Goal: Information Seeking & Learning: Learn about a topic

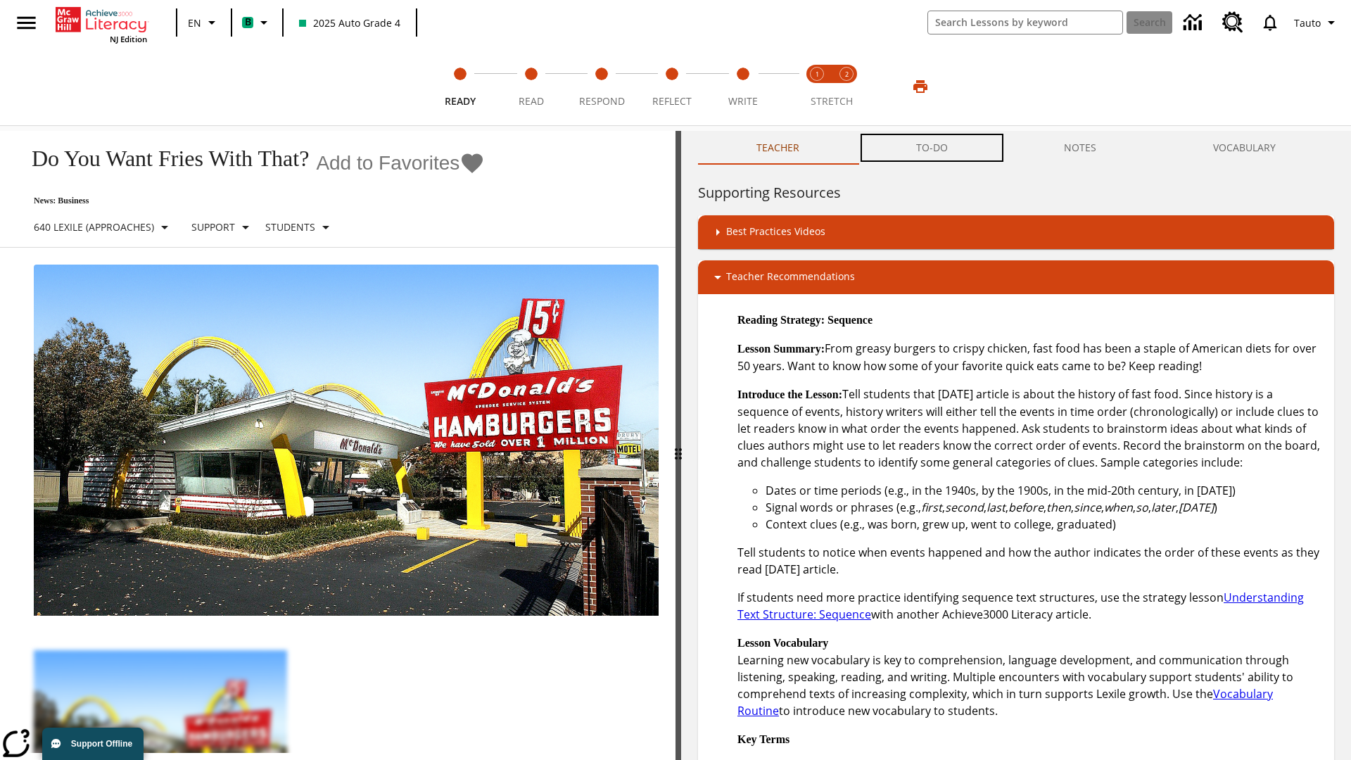
click at [932, 148] on button "TO-DO" at bounding box center [932, 148] width 148 height 34
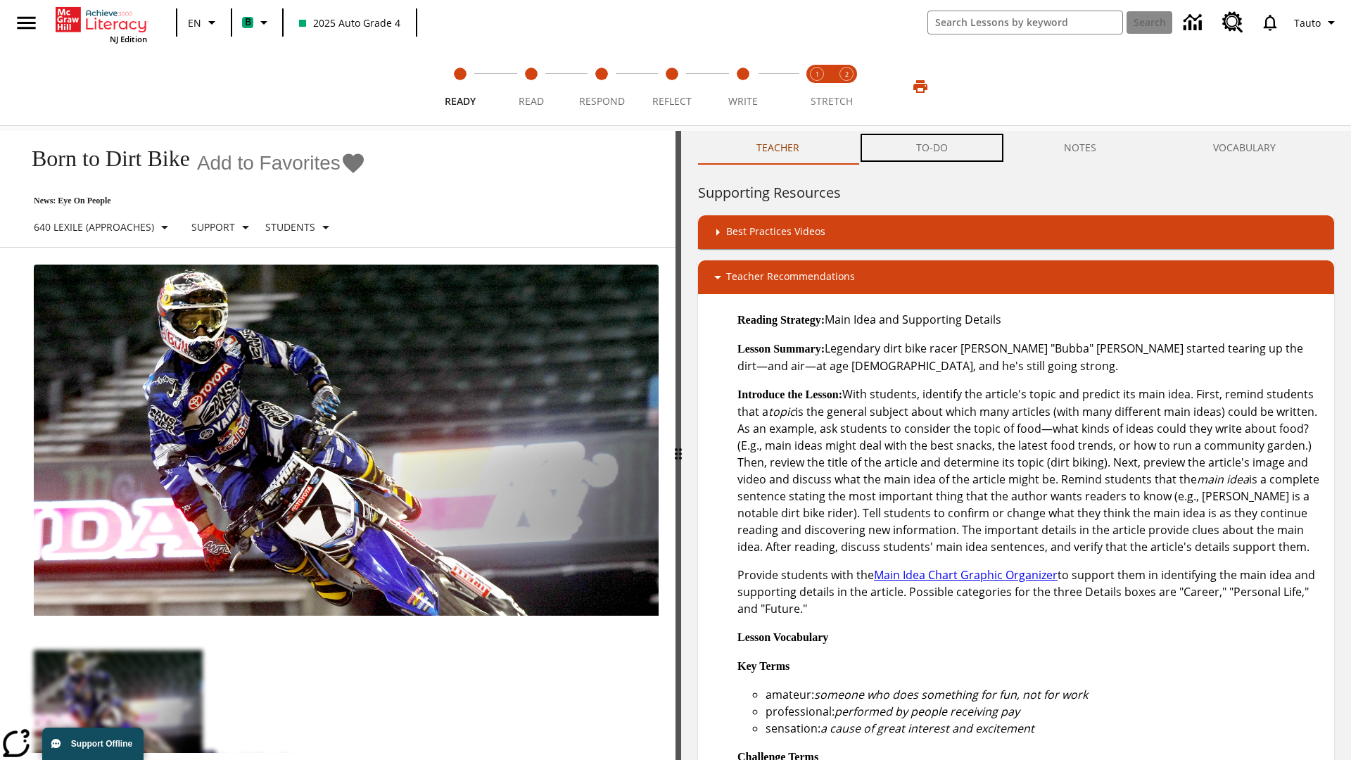
click at [932, 148] on button "TO-DO" at bounding box center [932, 148] width 148 height 34
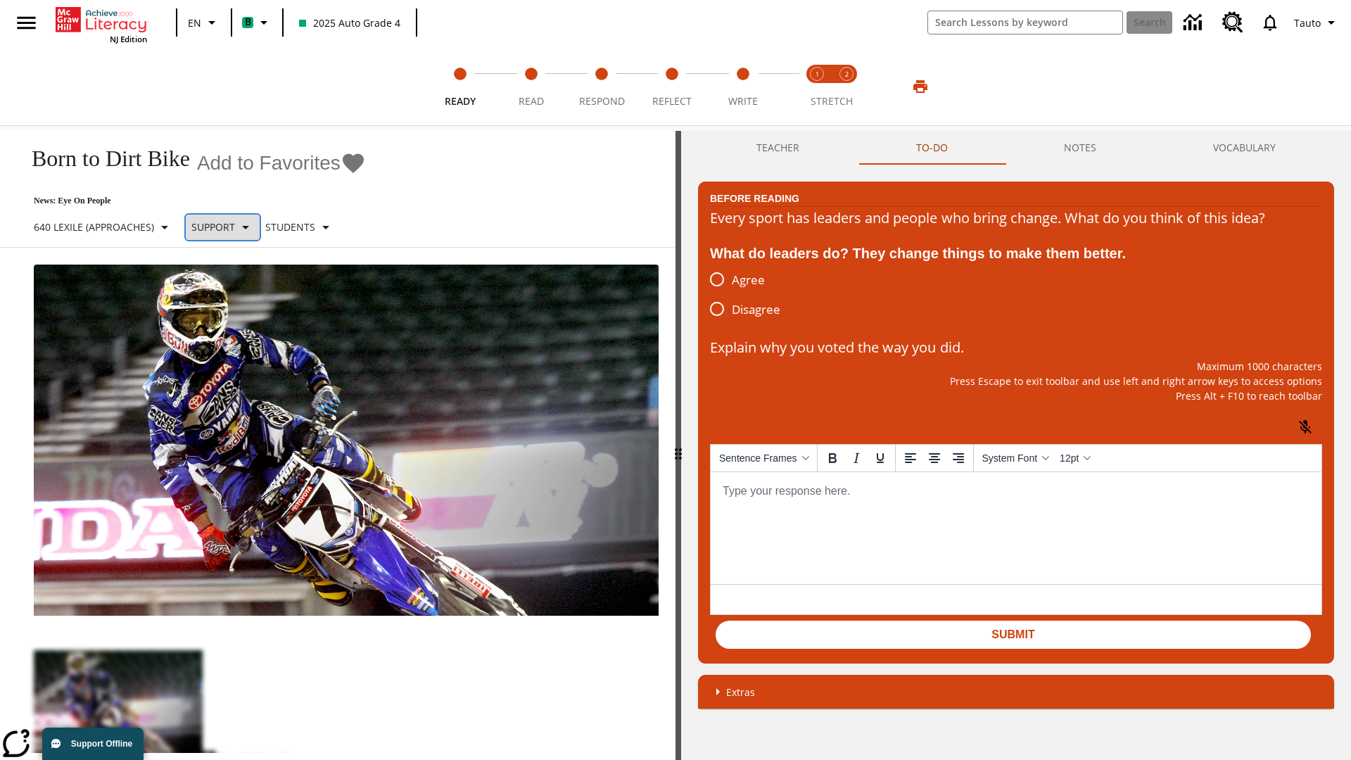
click at [234, 227] on p "Support" at bounding box center [213, 227] width 44 height 15
click at [249, 309] on p "Support" at bounding box center [249, 309] width 83 height 15
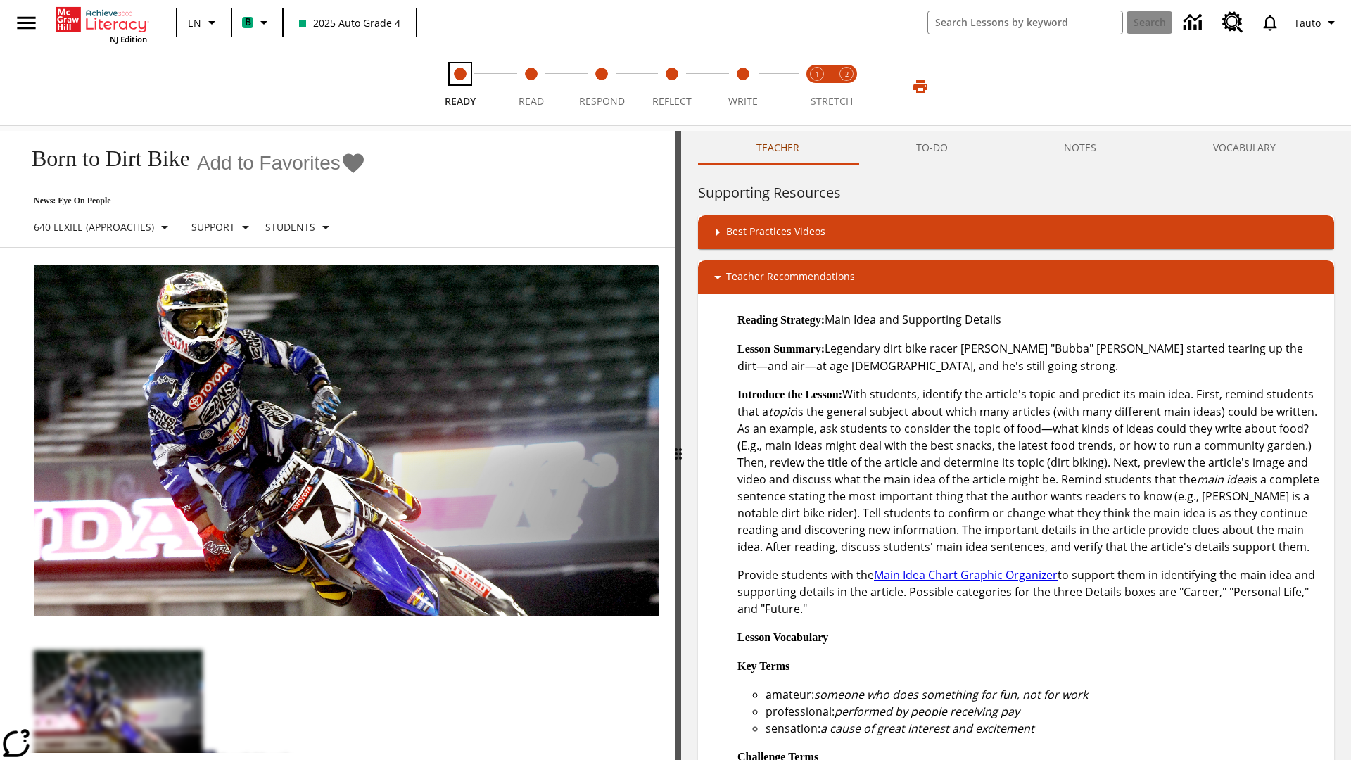
click at [460, 87] on span "Ready" at bounding box center [460, 95] width 31 height 25
click at [932, 148] on button "TO-DO" at bounding box center [932, 148] width 148 height 34
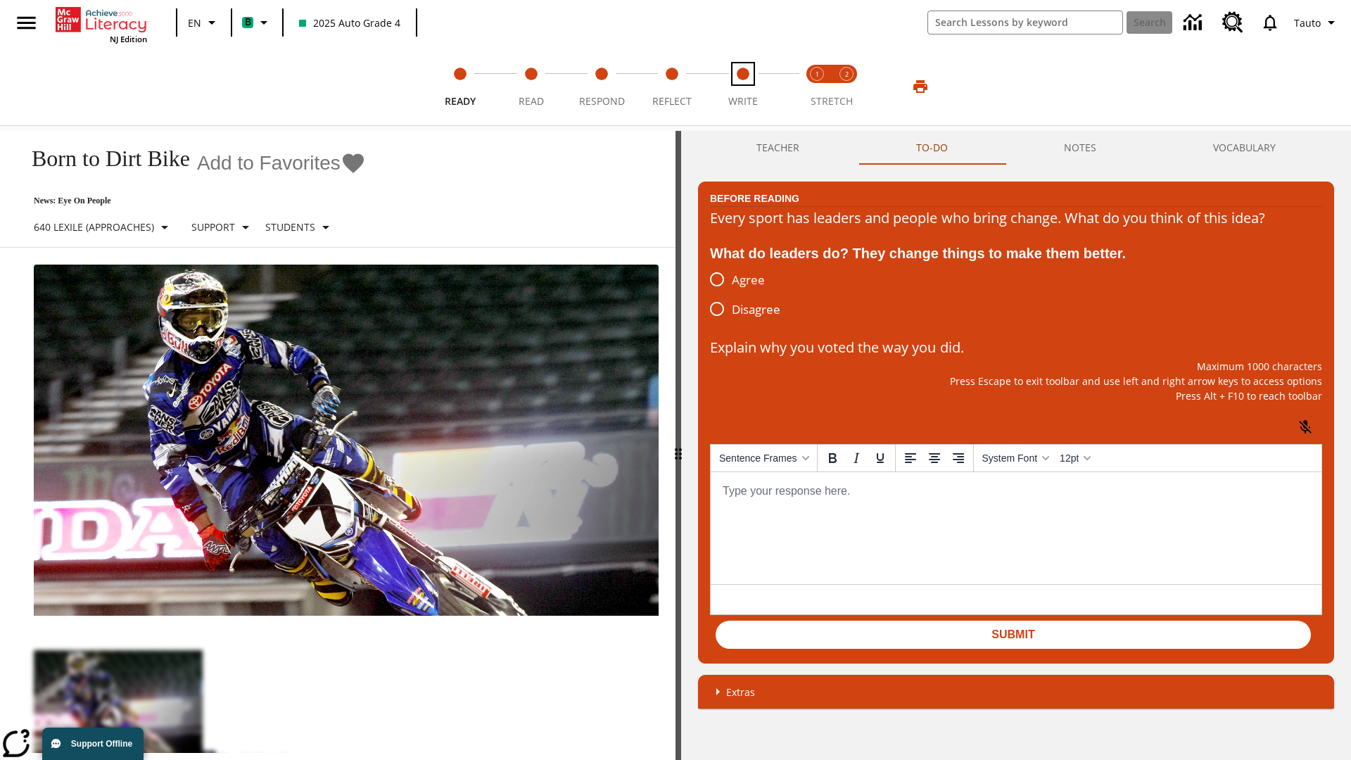
click at [742, 87] on span "Write" at bounding box center [743, 95] width 30 height 25
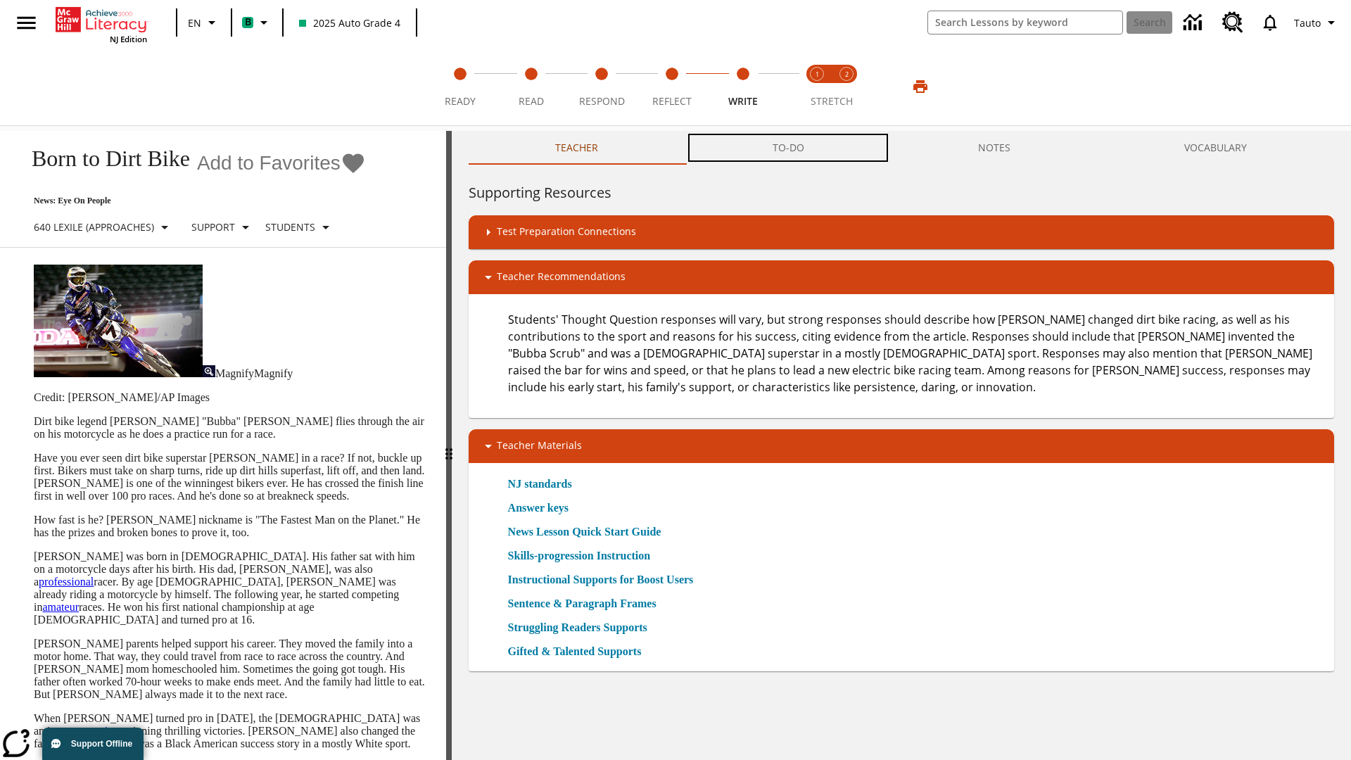
scroll to position [1, 0]
